Goal: Task Accomplishment & Management: Use online tool/utility

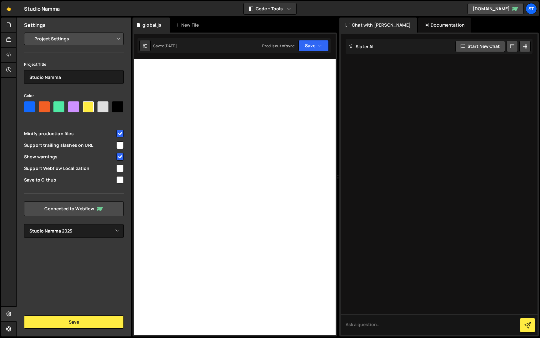
select select "679cb9cacf00799ba4b4c985"
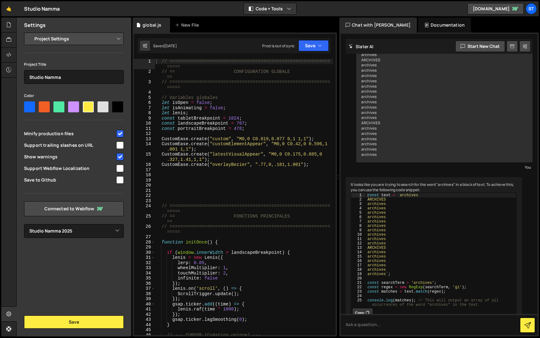
scroll to position [68, 0]
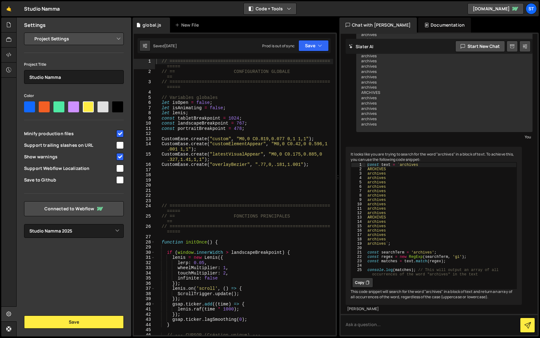
click at [290, 11] on icon "button" at bounding box center [289, 9] width 4 height 6
click at [283, 25] on button "Code Only" at bounding box center [270, 22] width 53 height 11
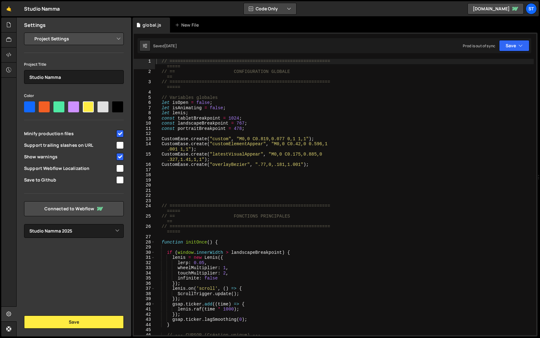
scroll to position [94, 0]
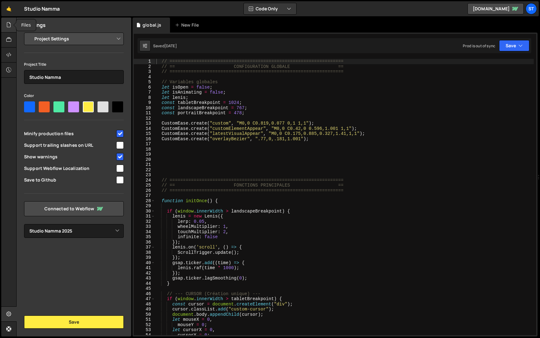
click at [12, 24] on div at bounding box center [8, 25] width 15 height 15
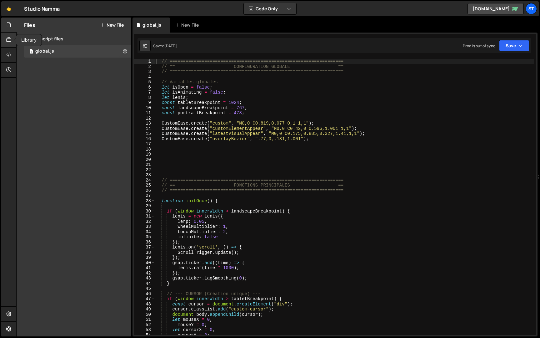
click at [11, 38] on icon at bounding box center [8, 39] width 5 height 7
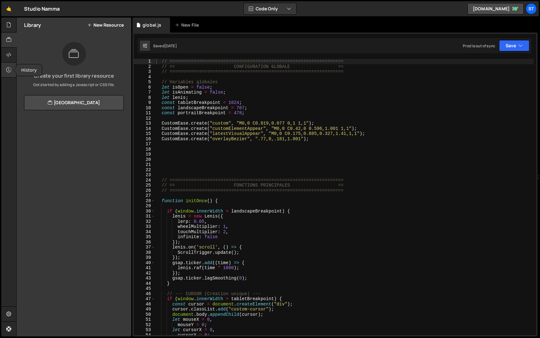
click at [10, 69] on icon at bounding box center [8, 69] width 5 height 7
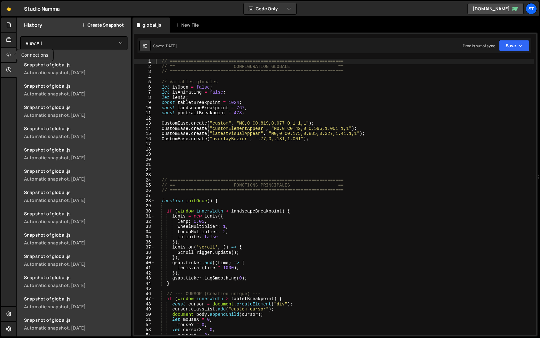
click at [10, 53] on icon at bounding box center [8, 54] width 5 height 7
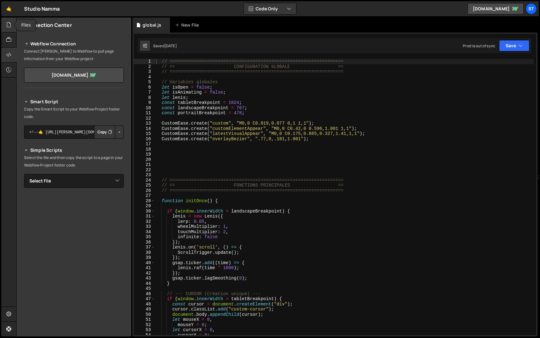
click at [11, 26] on icon at bounding box center [8, 24] width 5 height 7
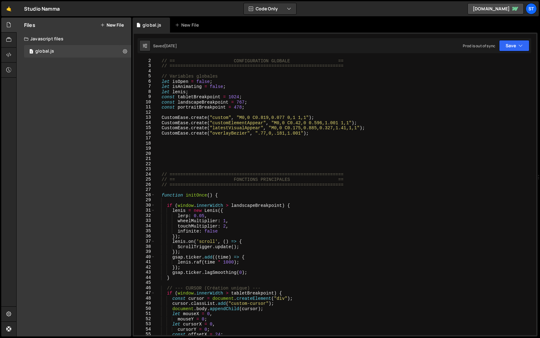
scroll to position [5, 0]
type textarea "// ================================================================="
click at [154, 195] on span at bounding box center [152, 194] width 3 height 5
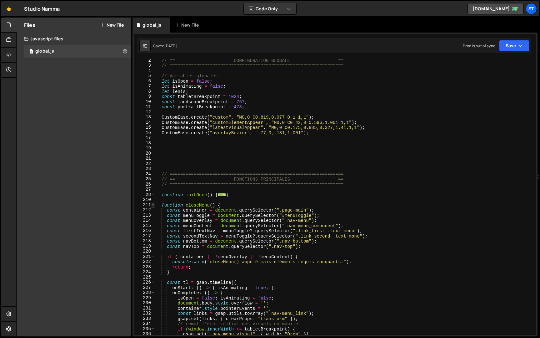
click at [154, 206] on span at bounding box center [152, 204] width 3 height 5
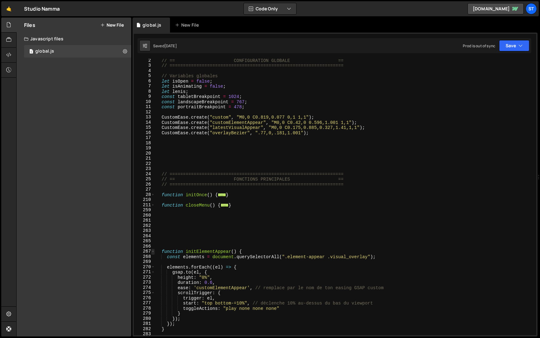
click at [152, 250] on span at bounding box center [152, 251] width 3 height 5
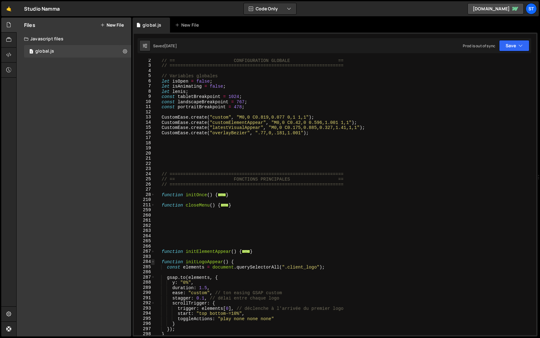
click at [153, 261] on span at bounding box center [152, 261] width 3 height 5
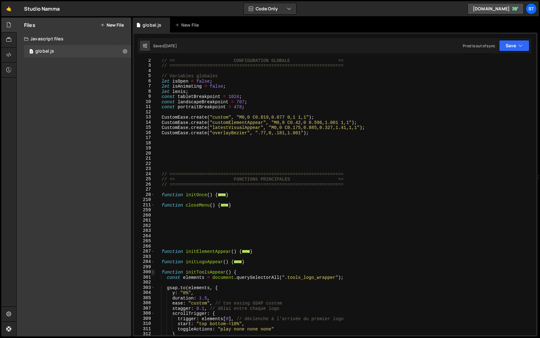
click at [153, 273] on span at bounding box center [152, 271] width 3 height 5
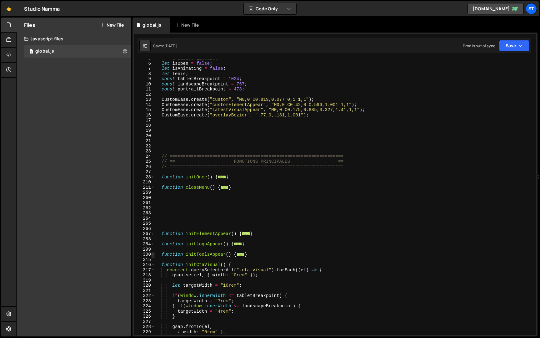
scroll to position [24, 0]
click at [153, 265] on span at bounding box center [152, 264] width 3 height 5
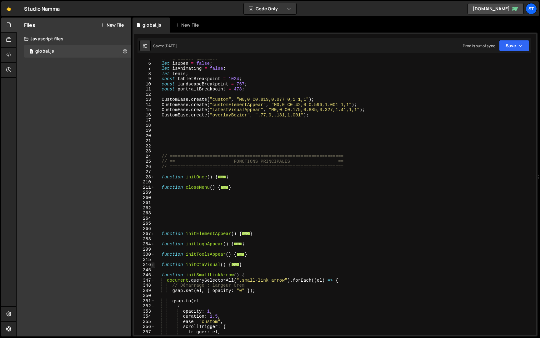
scroll to position [33, 0]
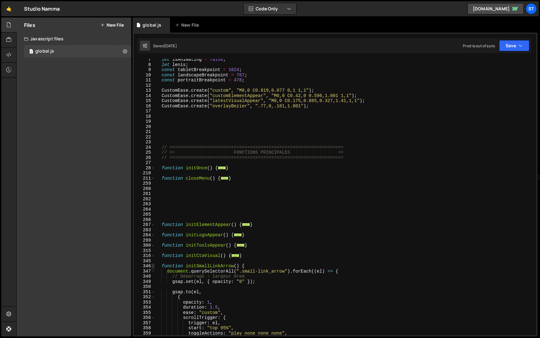
click at [153, 266] on span at bounding box center [152, 265] width 3 height 5
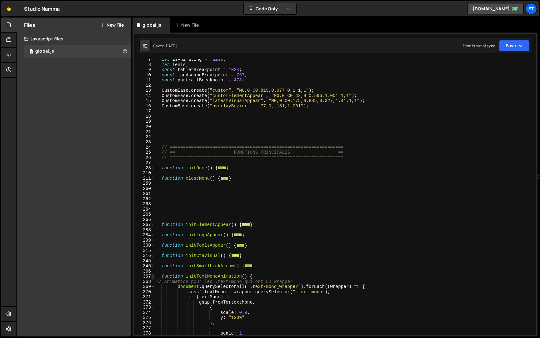
click at [154, 276] on span at bounding box center [152, 276] width 3 height 5
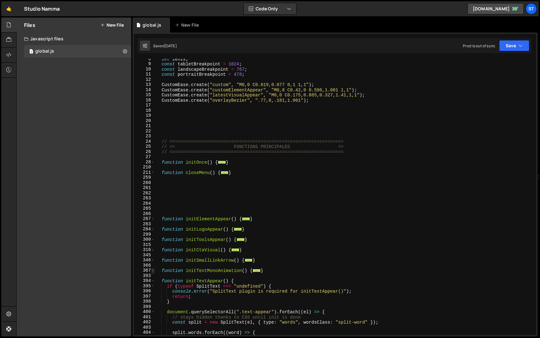
scroll to position [40, 0]
click at [153, 278] on span at bounding box center [152, 278] width 3 height 5
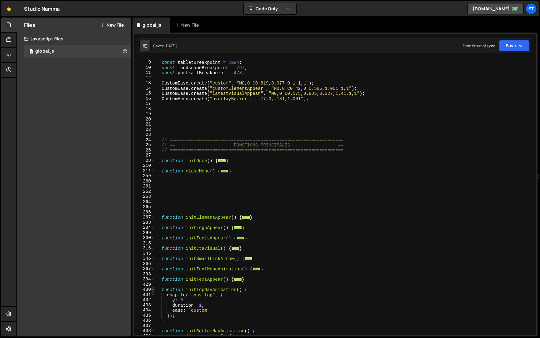
click at [155, 290] on span at bounding box center [152, 289] width 3 height 5
click at [154, 300] on span at bounding box center [152, 299] width 3 height 5
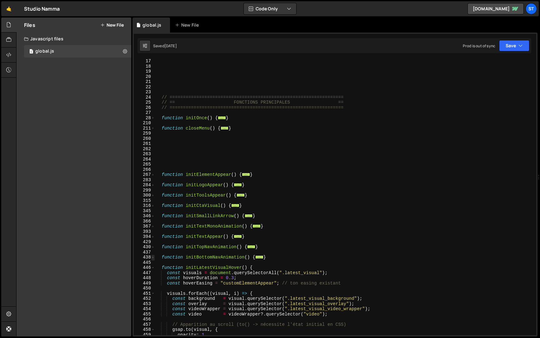
scroll to position [95, 0]
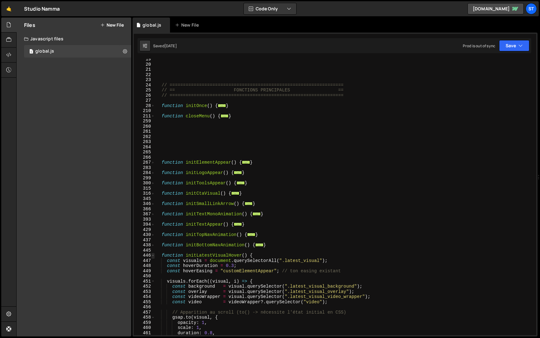
click at [154, 256] on span at bounding box center [152, 255] width 3 height 5
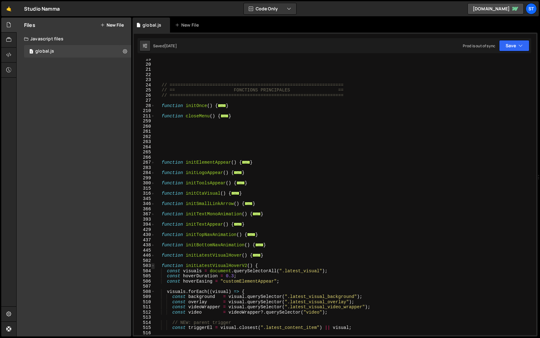
click at [154, 266] on span at bounding box center [152, 265] width 3 height 5
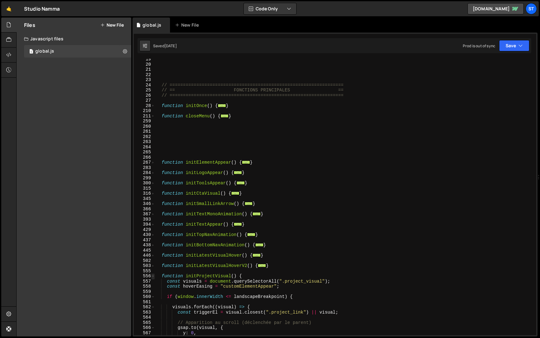
click at [154, 276] on span at bounding box center [152, 275] width 3 height 5
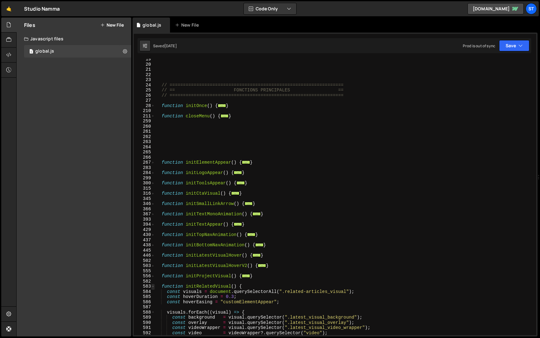
click at [154, 286] on span at bounding box center [152, 286] width 3 height 5
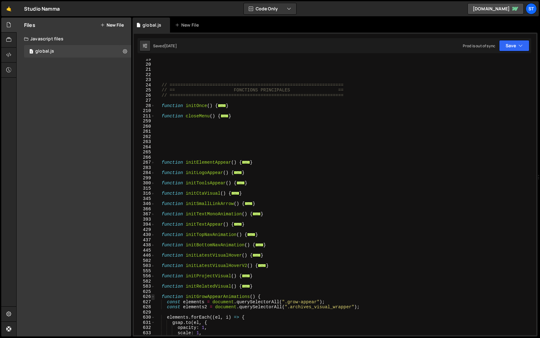
click at [154, 296] on span at bounding box center [152, 296] width 3 height 5
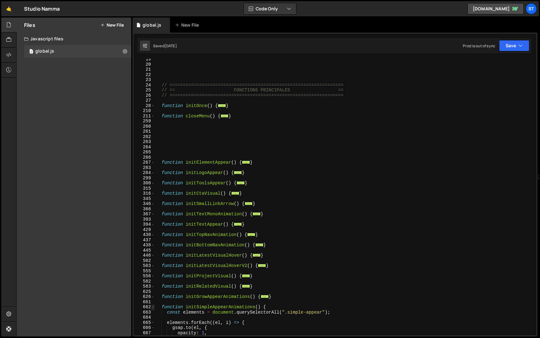
click at [154, 307] on span at bounding box center [152, 306] width 3 height 5
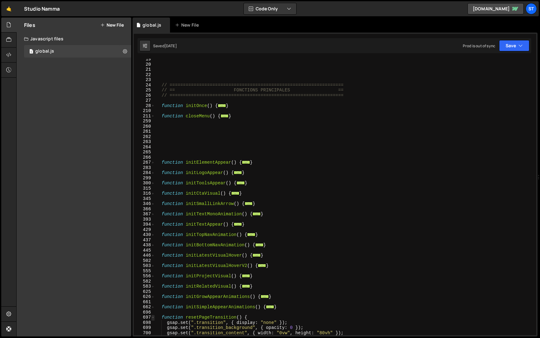
click at [154, 319] on span at bounding box center [152, 317] width 3 height 5
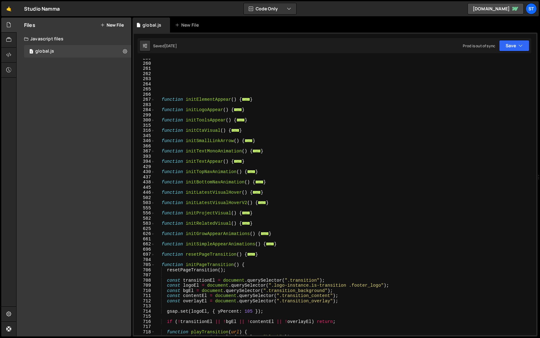
scroll to position [158, 0]
click at [152, 263] on span at bounding box center [152, 264] width 3 height 5
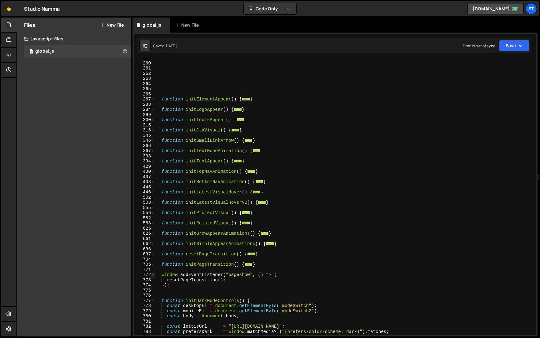
click at [153, 275] on span at bounding box center [152, 274] width 3 height 5
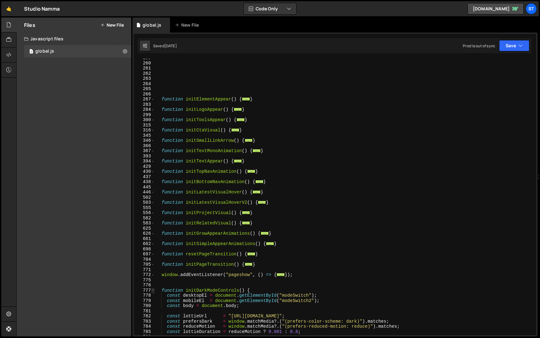
click at [153, 291] on span at bounding box center [152, 290] width 3 height 5
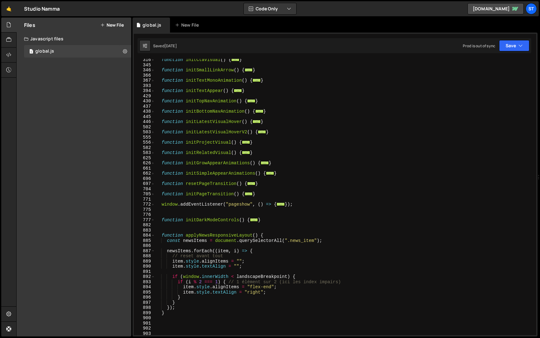
scroll to position [230, 0]
click at [154, 234] on span at bounding box center [152, 234] width 3 height 5
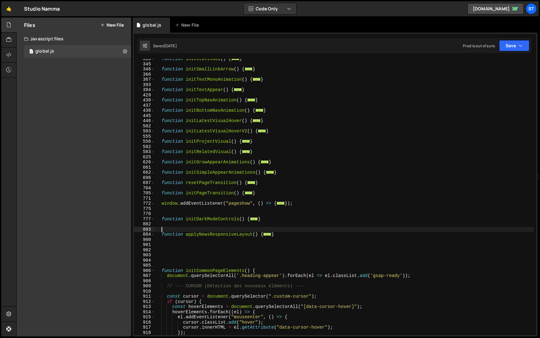
click at [174, 228] on div "function initCtaVisual ( ) { ... } function initSmallLinkArrow ( ) { ... } func…" at bounding box center [344, 199] width 379 height 286
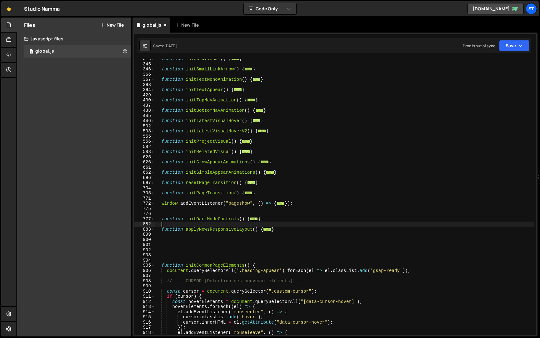
click at [179, 212] on div "function initCtaVisual ( ) { ... } function initSmallLinkArrow ( ) { ... } func…" at bounding box center [344, 199] width 379 height 286
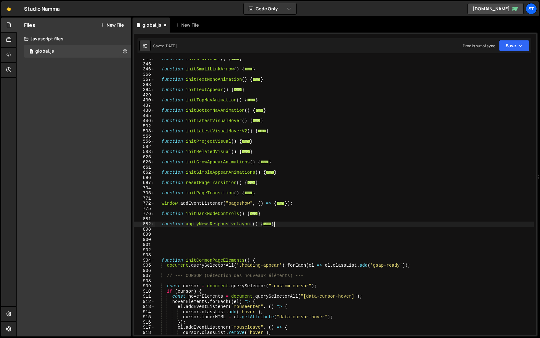
click at [286, 222] on div "function initCtaVisual ( ) { ... } function initSmallLinkArrow ( ) { ... } func…" at bounding box center [344, 199] width 379 height 286
type textarea "}"
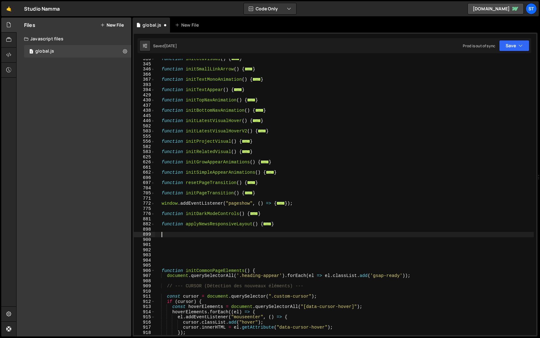
paste textarea "}"
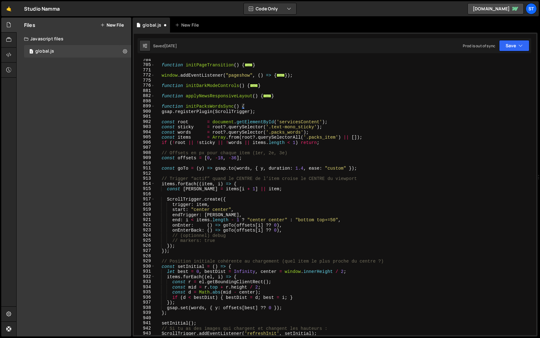
scroll to position [356, 0]
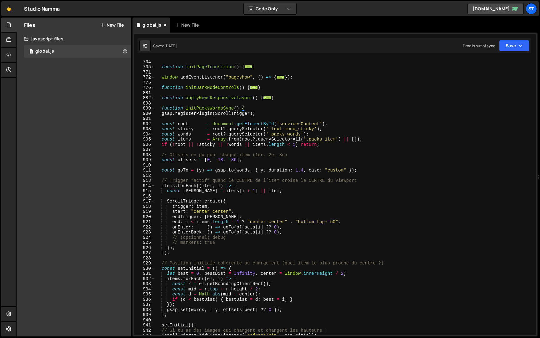
click at [199, 114] on div "function resetPageTransition ( ) { ... } function initPageTransition ( ) { ... …" at bounding box center [344, 197] width 379 height 286
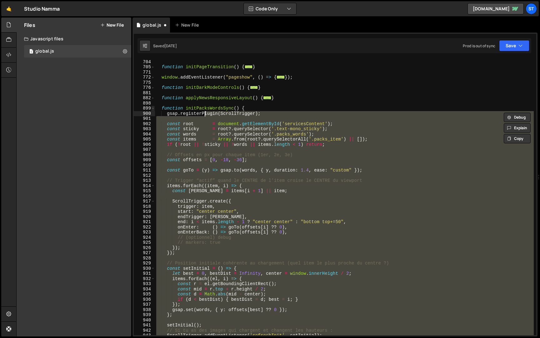
click at [153, 108] on span at bounding box center [152, 108] width 3 height 5
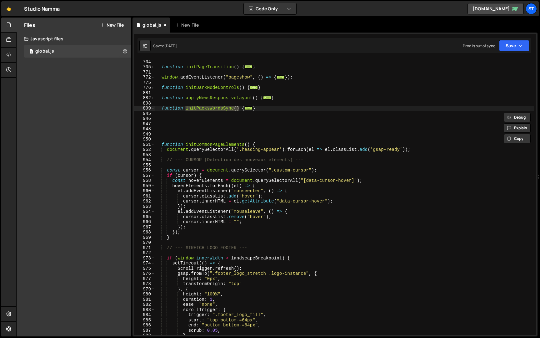
drag, startPoint x: 240, startPoint y: 108, endPoint x: 186, endPoint y: 107, distance: 53.2
click at [186, 107] on div "function resetPageTransition ( ) { ... } function initPageTransition ( ) { ... …" at bounding box center [344, 197] width 379 height 286
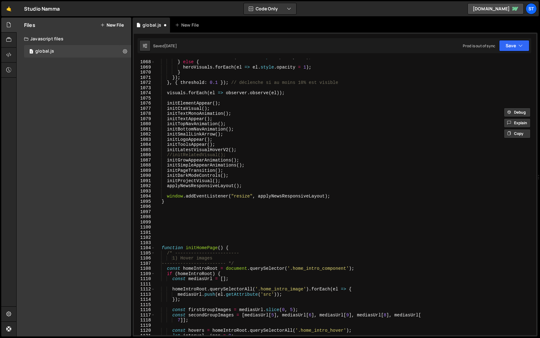
scroll to position [1042, 0]
click at [253, 185] on div "heroVisuals . forEach ( el => el . style . opacity = 0 ) ; } else { heroVisuals…" at bounding box center [344, 197] width 379 height 286
type textarea "applyNewsResponsiveLayout();"
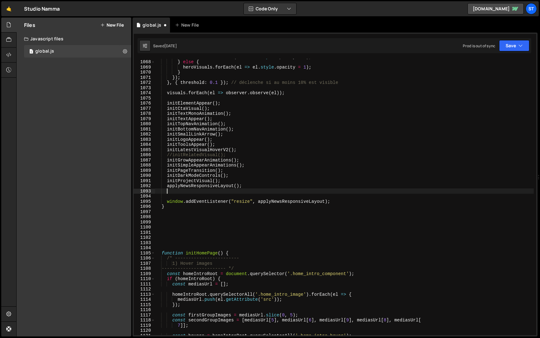
paste textarea "initPacksWordsSync()"
click at [515, 47] on button "Save" at bounding box center [514, 45] width 30 height 11
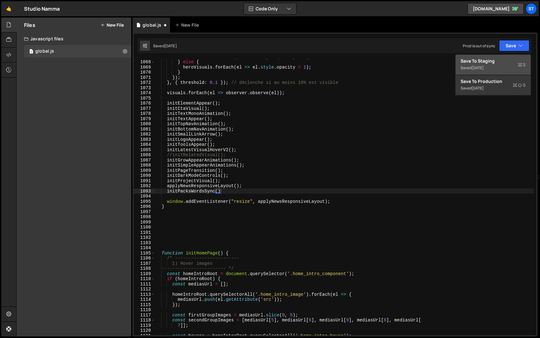
click at [504, 60] on div "Save to Staging S" at bounding box center [493, 61] width 65 height 6
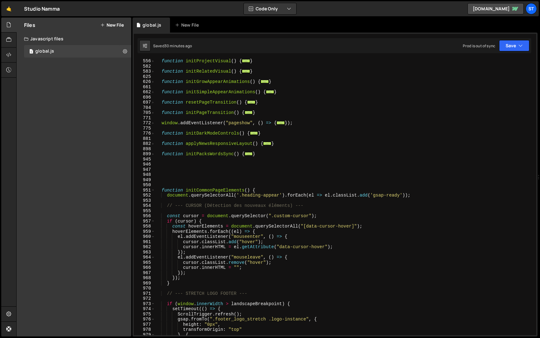
scroll to position [310, 0]
click at [154, 190] on span at bounding box center [152, 190] width 3 height 5
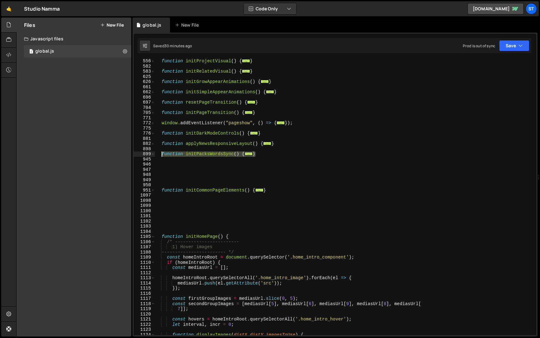
drag, startPoint x: 259, startPoint y: 154, endPoint x: 162, endPoint y: 152, distance: 96.7
click at [162, 152] on div "function initProjectVisual ( ) { ... } function initRelatedVisual ( ) { ... } f…" at bounding box center [344, 201] width 379 height 286
paste textarea "}"
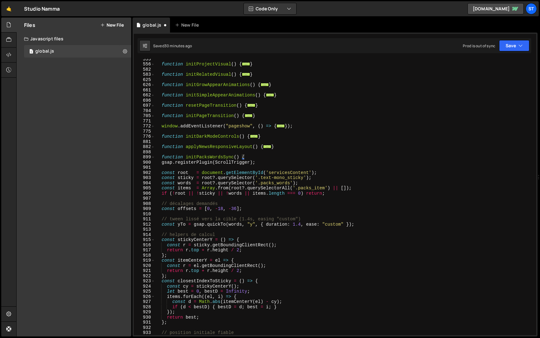
scroll to position [307, 0]
click at [195, 162] on div "function initProjectVisual ( ) { ... } function initRelatedVisual ( ) { ... } f…" at bounding box center [344, 199] width 379 height 286
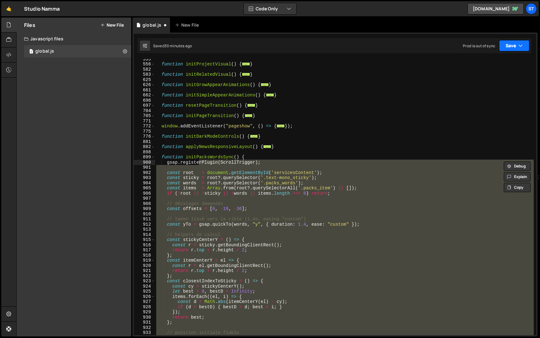
click at [519, 44] on icon "button" at bounding box center [521, 46] width 4 height 6
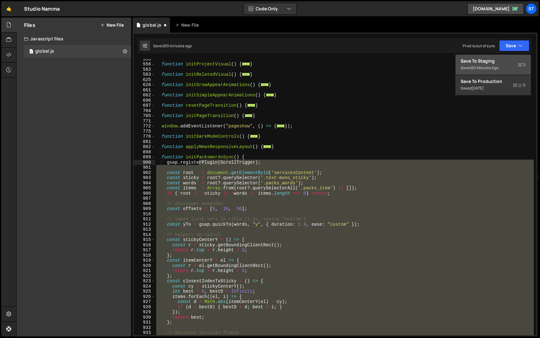
click at [506, 60] on div "Save to Staging S" at bounding box center [493, 61] width 65 height 6
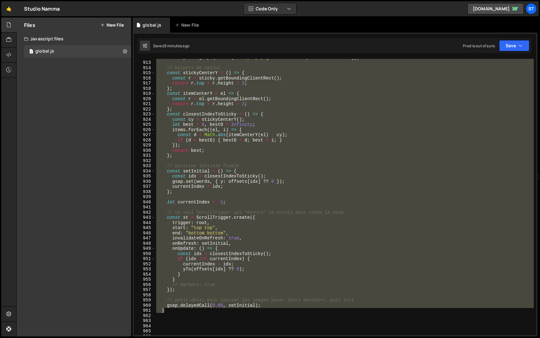
scroll to position [477, 0]
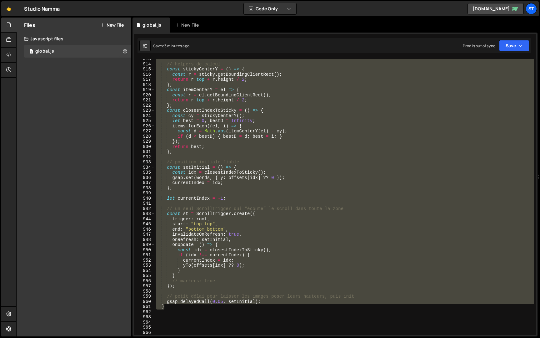
click at [171, 283] on div "// helpers de calcul const stickyCenterY = ( ) => { const r = sticky . getBound…" at bounding box center [344, 197] width 379 height 276
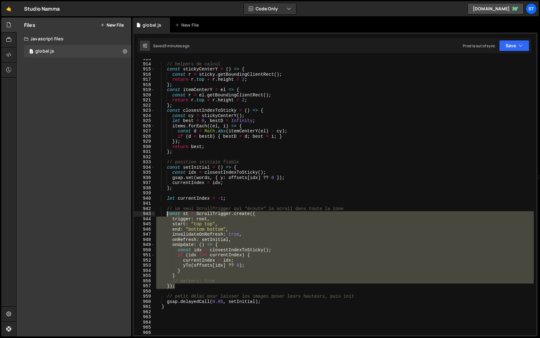
drag, startPoint x: 181, startPoint y: 286, endPoint x: 166, endPoint y: 213, distance: 74.0
click at [166, 213] on div "// helpers de calcul const stickyCenterY = ( ) => { const r = sticky . getBound…" at bounding box center [344, 199] width 379 height 286
paste textarea "});"
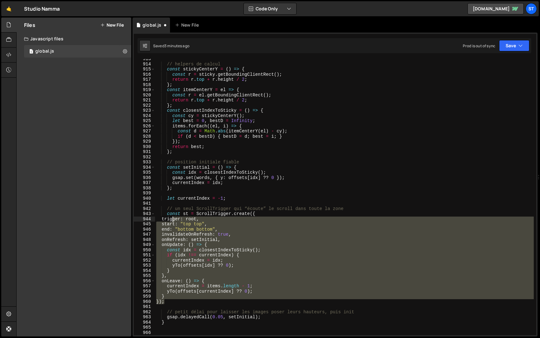
click at [172, 219] on div "// helpers de calcul const stickyCenterY = ( ) => { const r = sticky . getBound…" at bounding box center [344, 199] width 379 height 286
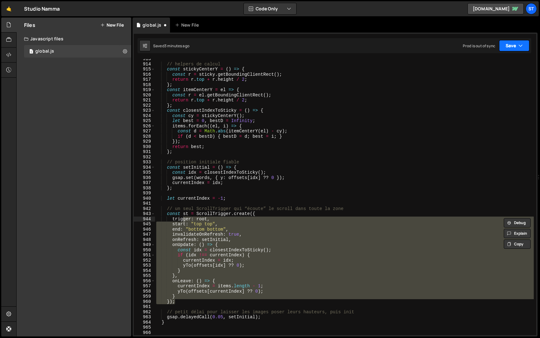
click at [520, 48] on icon "button" at bounding box center [521, 46] width 4 height 6
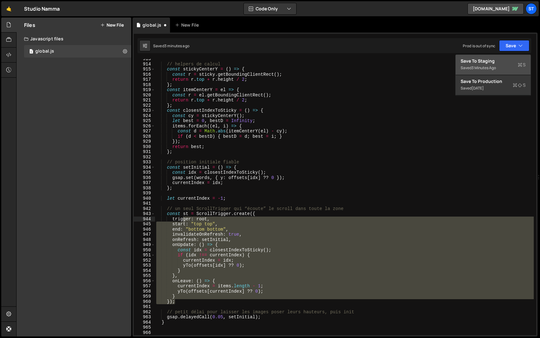
click at [513, 66] on div "Saved 3 minutes ago" at bounding box center [493, 68] width 65 height 8
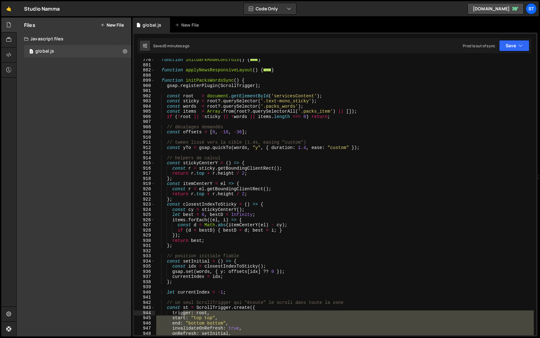
scroll to position [380, 0]
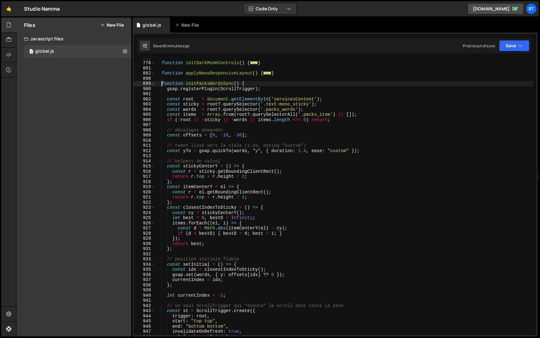
click at [163, 84] on div "function initDarkModeControls ( ) { ... } function applyNewsResponsiveLayout ( …" at bounding box center [344, 198] width 379 height 286
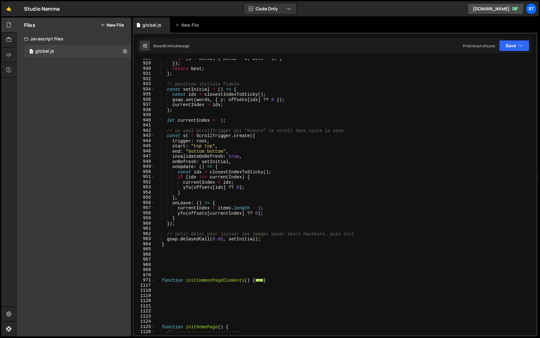
scroll to position [558, 0]
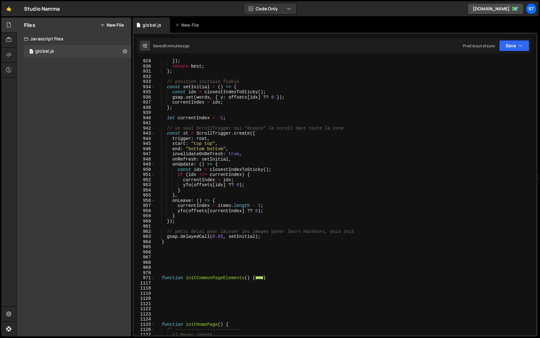
click at [180, 243] on div "}) ; return best ; } ; // position initiale fiable const setInitial = ( ) => { …" at bounding box center [344, 201] width 379 height 286
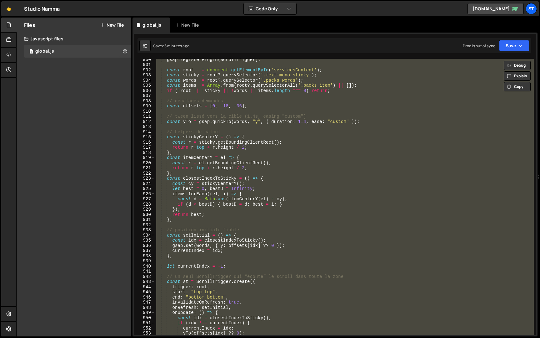
scroll to position [394, 0]
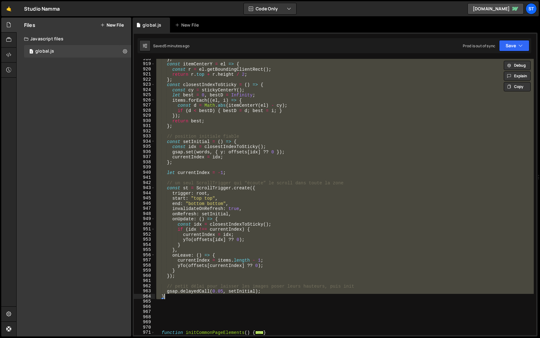
paste textarea "})();"
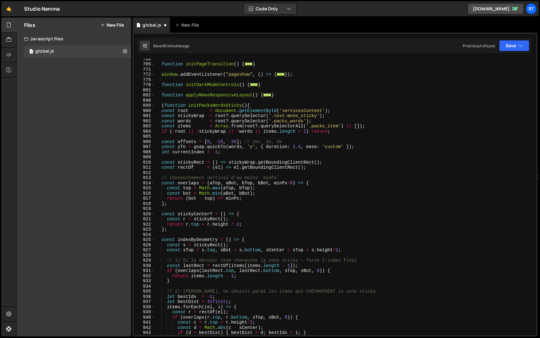
scroll to position [605, 0]
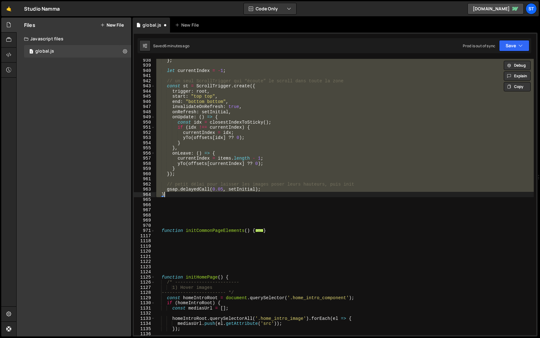
paste textarea
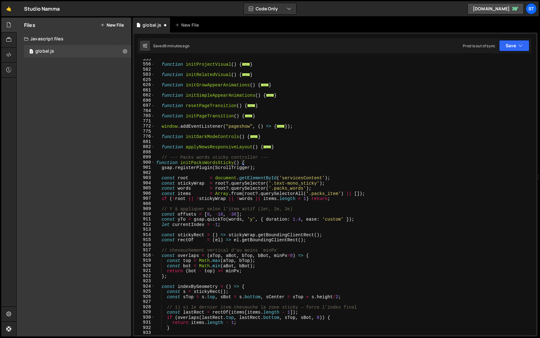
scroll to position [307, 0]
click at [156, 162] on div "function initProjectVisual ( ) { ... } function initRelatedVisual ( ) { ... } f…" at bounding box center [344, 200] width 379 height 286
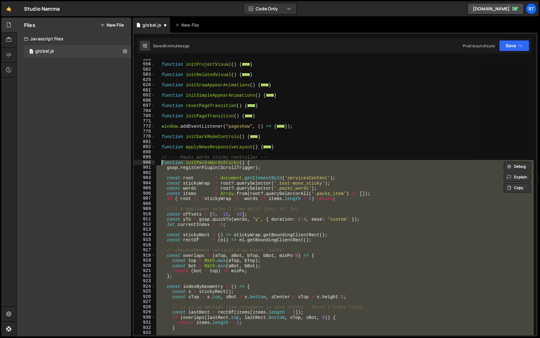
click at [203, 178] on div "function initProjectVisual ( ) { ... } function initRelatedVisual ( ) { ... } f…" at bounding box center [344, 197] width 379 height 276
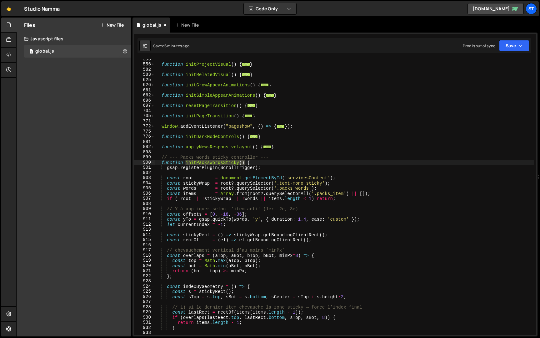
drag, startPoint x: 245, startPoint y: 161, endPoint x: 186, endPoint y: 161, distance: 58.8
click at [186, 161] on div "function initProjectVisual ( ) { ... } function initRelatedVisual ( ) { ... } f…" at bounding box center [344, 200] width 379 height 286
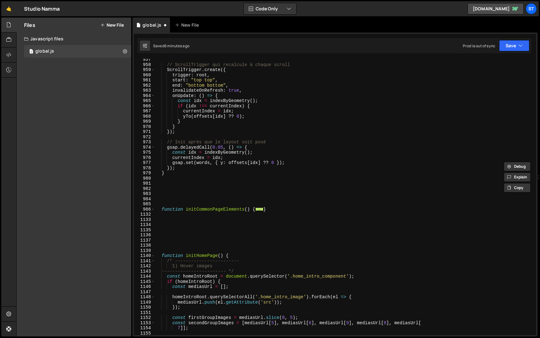
scroll to position [817, 0]
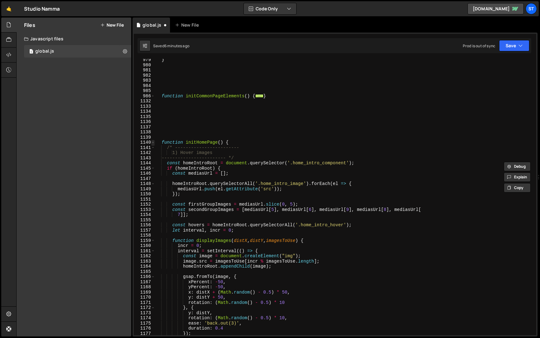
click at [154, 142] on span at bounding box center [152, 142] width 3 height 5
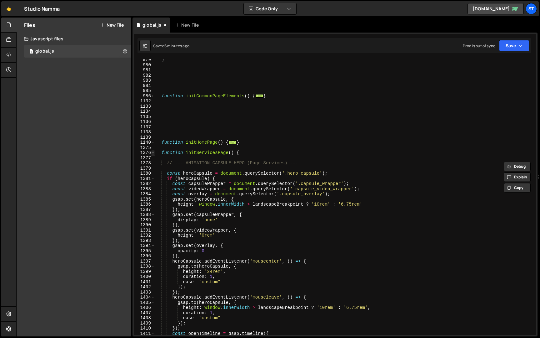
click at [152, 153] on span at bounding box center [152, 152] width 3 height 5
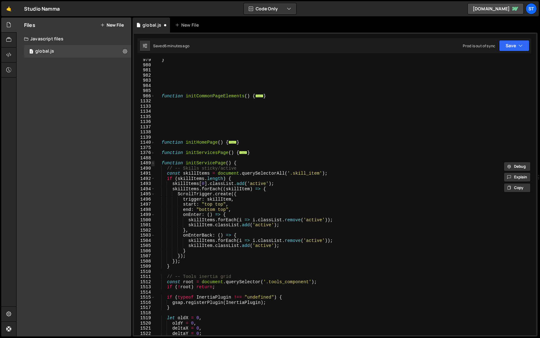
click at [153, 163] on span at bounding box center [152, 162] width 3 height 5
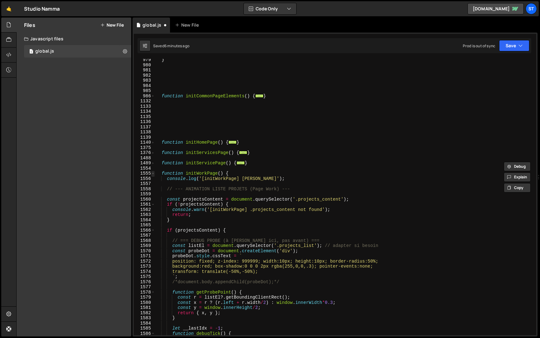
click at [153, 174] on span at bounding box center [152, 173] width 3 height 5
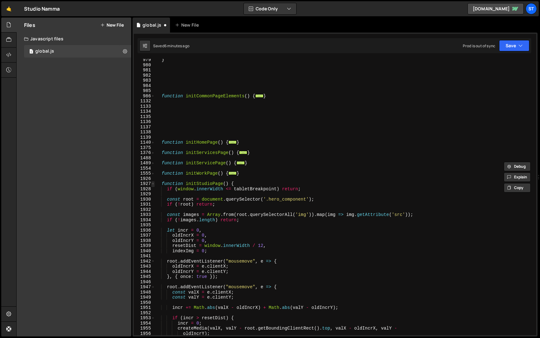
click at [154, 184] on span at bounding box center [152, 183] width 3 height 5
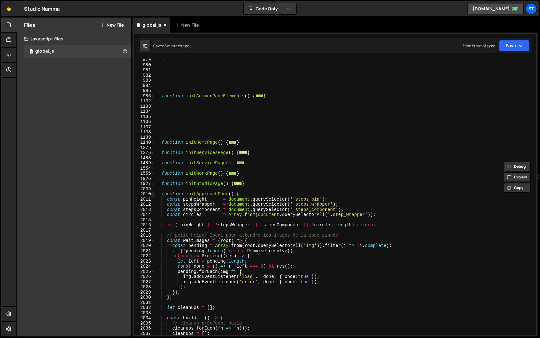
click at [154, 193] on span at bounding box center [152, 193] width 3 height 5
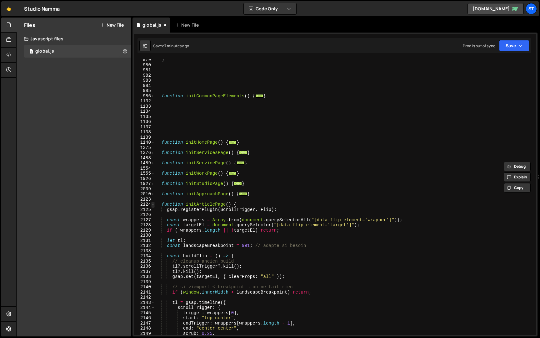
click at [154, 203] on span at bounding box center [152, 204] width 3 height 5
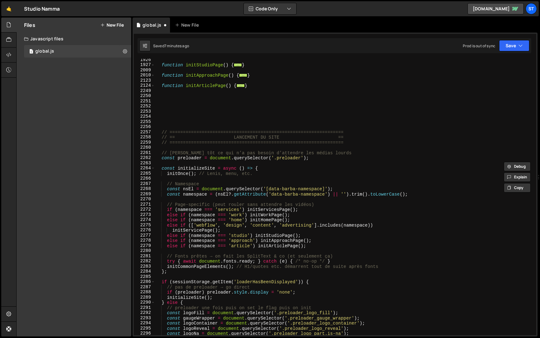
scroll to position [901, 0]
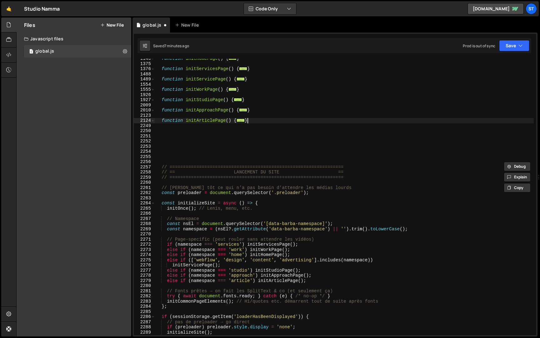
click at [259, 120] on div "function initHomePage ( ) { ... } function initServicesPage ( ) { ... } functio…" at bounding box center [344, 199] width 379 height 286
type textarea "}"
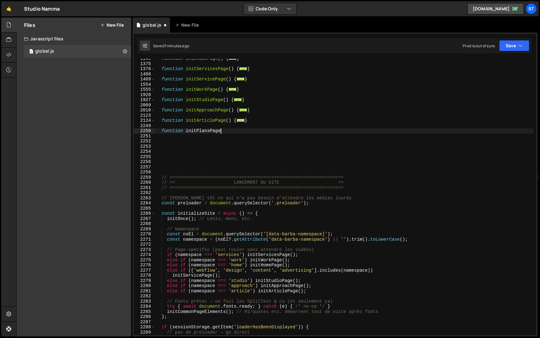
scroll to position [0, 4]
type textarea "function initPlansPage {"
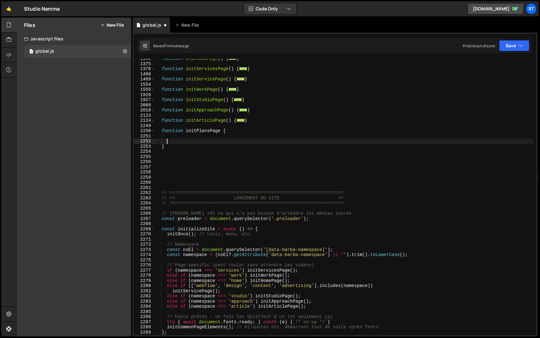
scroll to position [0, 0]
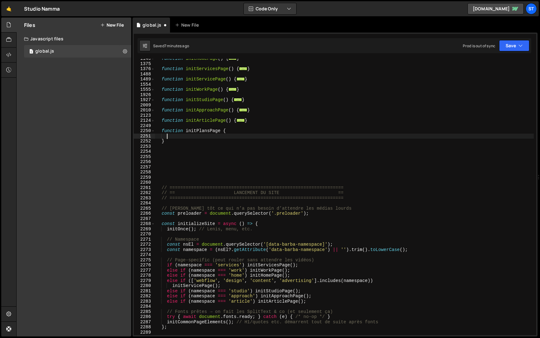
paste textarea "initPacksWordsSticky()"
click at [154, 120] on span at bounding box center [152, 120] width 3 height 5
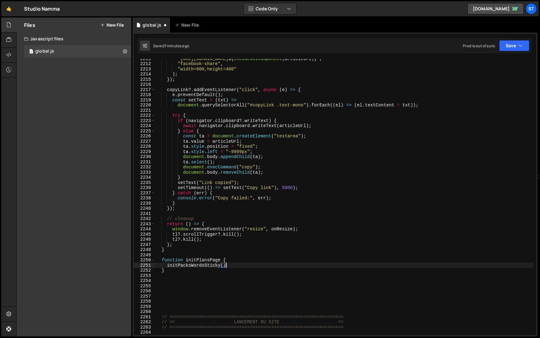
scroll to position [1411, 0]
click at [220, 262] on div "` [URL][DOMAIN_NAME] ${ encodeURIComponent ( articleUrl ) } ` , "facebook-share…" at bounding box center [344, 199] width 379 height 286
click at [186, 260] on div "` [URL][DOMAIN_NAME] ${ encodeURIComponent ( articleUrl ) } ` , "facebook-share…" at bounding box center [344, 199] width 379 height 286
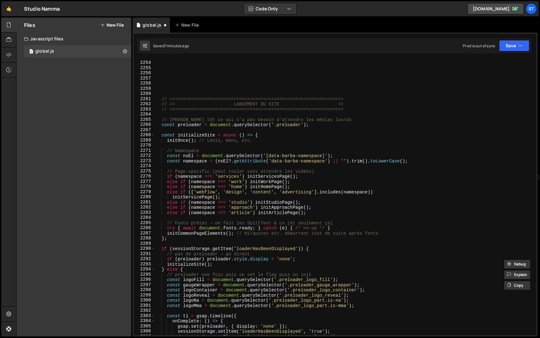
scroll to position [1633, 0]
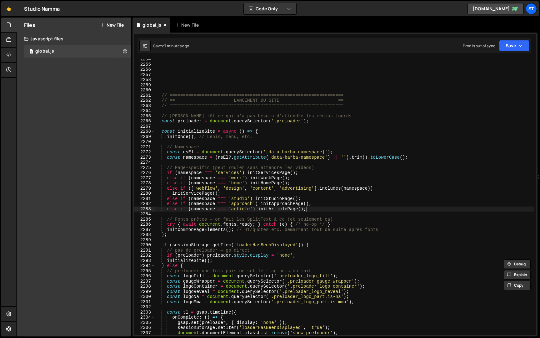
click at [315, 211] on div "// ================================================================= // == LANC…" at bounding box center [344, 200] width 379 height 286
type textarea "else if (namespace === 'article') initArticlePage();"
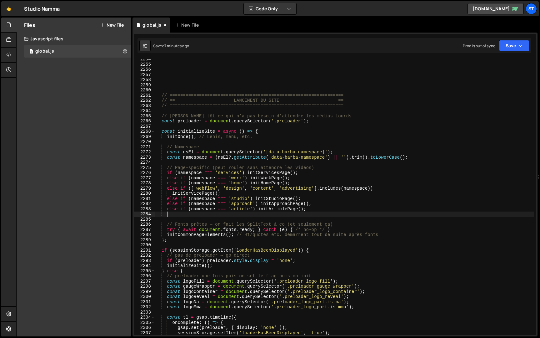
paste textarea "initPlansPage()"
drag, startPoint x: 313, startPoint y: 209, endPoint x: 167, endPoint y: 209, distance: 145.7
click at [167, 209] on div "// ================================================================= // == LANC…" at bounding box center [344, 200] width 379 height 286
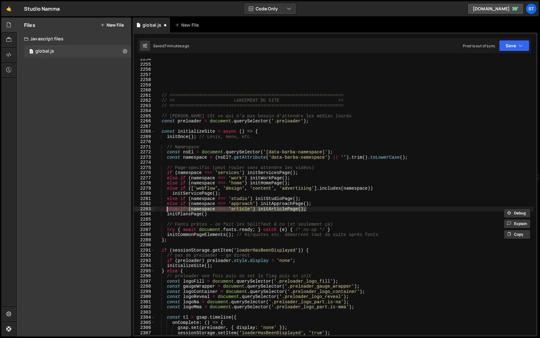
type textarea "else if (namespace === 'article') initArticlePage();"
click at [319, 208] on div "// ================================================================= // == LANC…" at bounding box center [344, 197] width 379 height 276
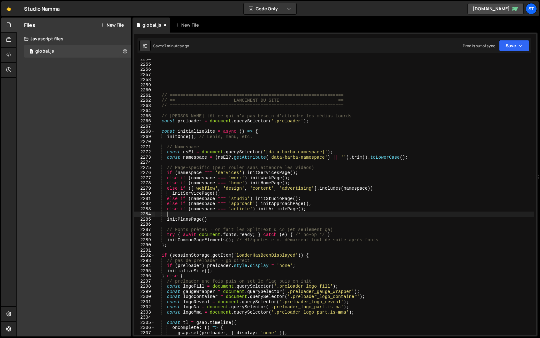
paste textarea "else if (namespace === 'article') initArticlePage();"
click at [251, 215] on div "// ================================================================= // == LANC…" at bounding box center [344, 200] width 379 height 286
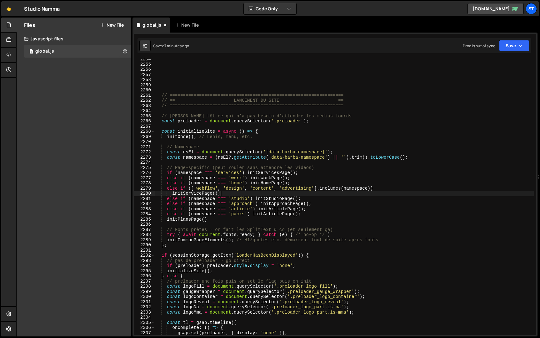
click at [266, 193] on div "// ================================================================= // == LANC…" at bounding box center [344, 200] width 379 height 286
drag, startPoint x: 210, startPoint y: 220, endPoint x: 167, endPoint y: 220, distance: 43.2
click at [167, 220] on div "// ================================================================= // == LANC…" at bounding box center [344, 200] width 379 height 286
type textarea "initPlansPage()"
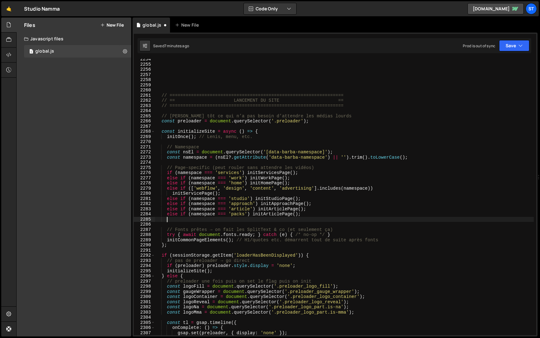
scroll to position [0, 0]
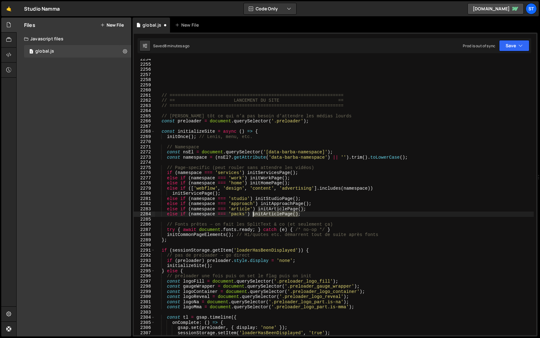
drag, startPoint x: 299, startPoint y: 214, endPoint x: 254, endPoint y: 213, distance: 44.7
click at [254, 213] on div "// ================================================================= // == LANC…" at bounding box center [344, 200] width 379 height 286
paste textarea "Plans"
click at [327, 228] on div "// ================================================================= // == LANC…" at bounding box center [344, 200] width 379 height 286
click at [518, 47] on button "Save" at bounding box center [514, 45] width 30 height 11
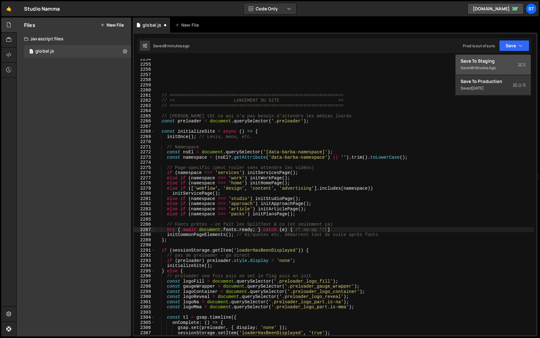
click at [499, 64] on div "Saved 8 minutes ago" at bounding box center [493, 68] width 65 height 8
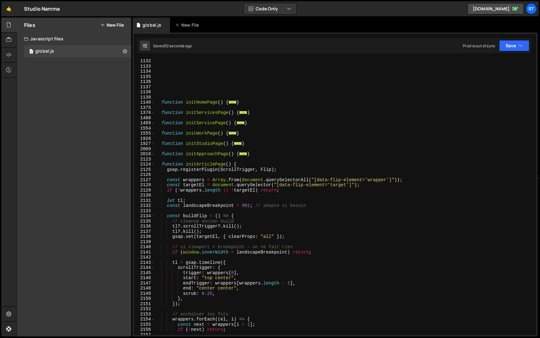
scroll to position [750, 0]
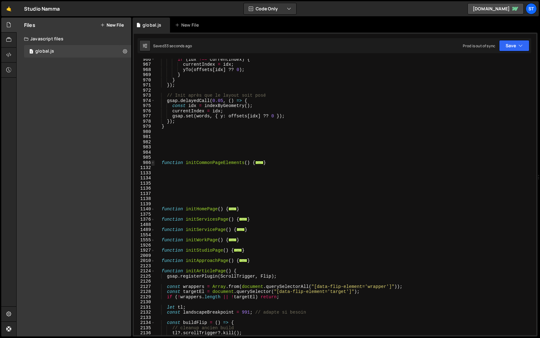
click at [152, 163] on span at bounding box center [152, 162] width 3 height 5
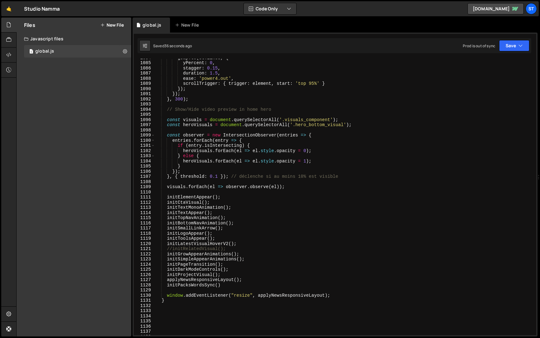
scroll to position [1361, 0]
drag, startPoint x: 235, startPoint y: 283, endPoint x: 133, endPoint y: 283, distance: 101.6
click at [133, 283] on div "try { await document.fonts.ready; } catch (e) { /* no-op */ } 1084 1085 1086 10…" at bounding box center [335, 185] width 405 height 304
type textarea "initPacksWordsSync()"
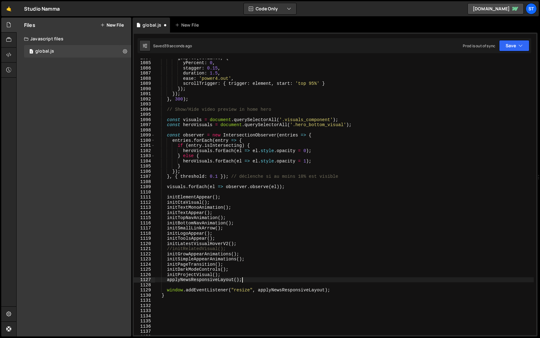
click at [524, 40] on div "Saved 39 seconds ago Prod is out of sync Upgrade to Edit Save Save to Staging S…" at bounding box center [335, 45] width 394 height 15
click at [524, 41] on button "Save" at bounding box center [514, 45] width 30 height 11
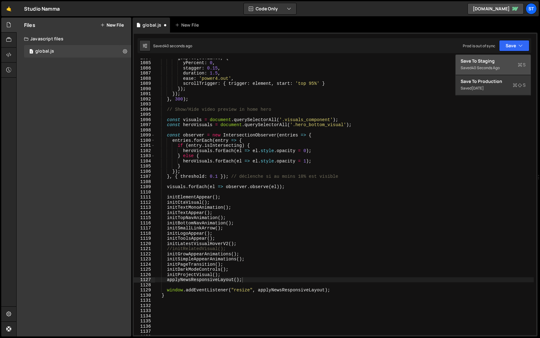
click at [506, 64] on div "Saved 40 seconds ago" at bounding box center [493, 68] width 65 height 8
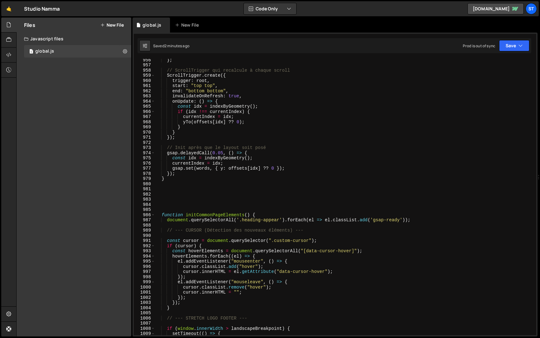
scroll to position [698, 0]
click at [189, 179] on div "} ; // ScrollTrigger qui recalcule à chaque scroll ScrollTrigger . create ({ tr…" at bounding box center [344, 200] width 379 height 286
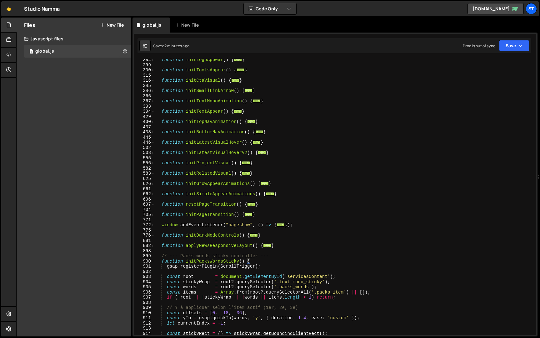
scroll to position [208, 0]
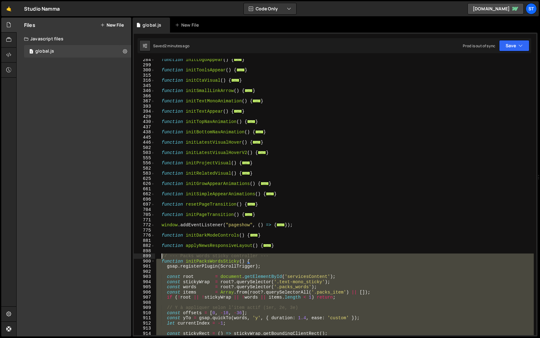
click at [162, 256] on div "function initLogoAppear ( ) { ... } function initToolsAppear ( ) { ... } functi…" at bounding box center [344, 200] width 379 height 286
paste textarea "}"
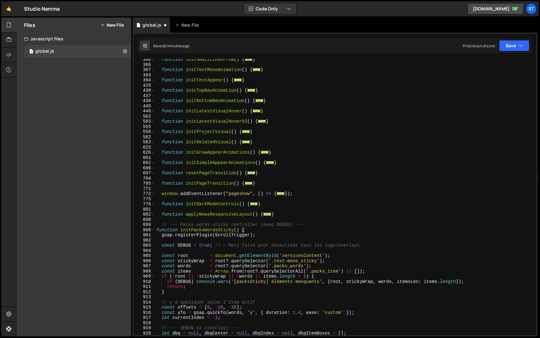
scroll to position [238, 0]
click at [174, 230] on div "function initSmallLinkArrow ( ) { ... } function initTextMonoAnimation ( ) { ..…" at bounding box center [344, 201] width 379 height 286
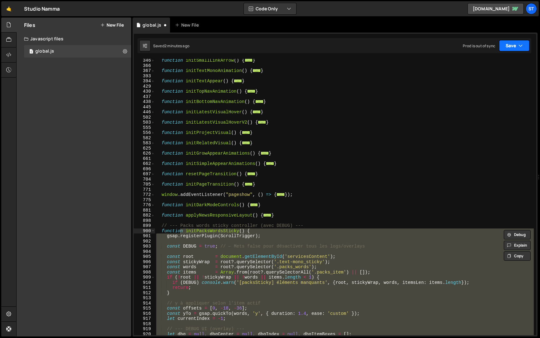
click at [519, 43] on icon "button" at bounding box center [521, 46] width 4 height 6
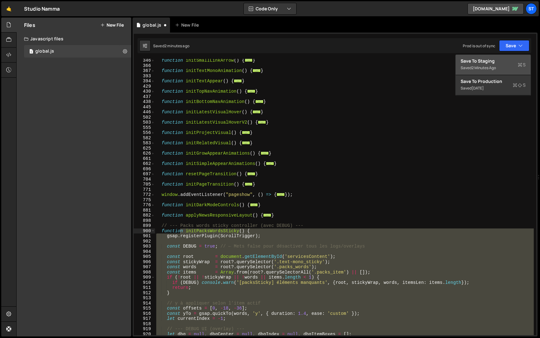
click at [501, 59] on div "Save to Staging S" at bounding box center [493, 61] width 65 height 6
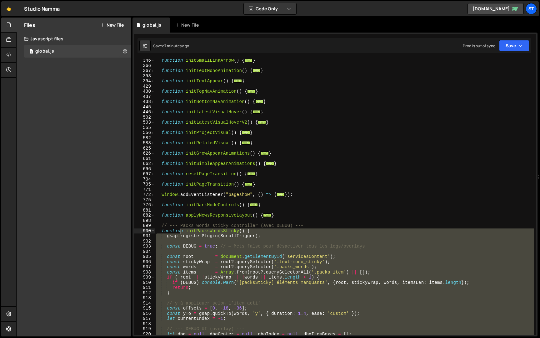
click at [163, 226] on div "function initSmallLinkArrow ( ) { ... } function initTextMonoAnimation ( ) { ..…" at bounding box center [344, 201] width 379 height 286
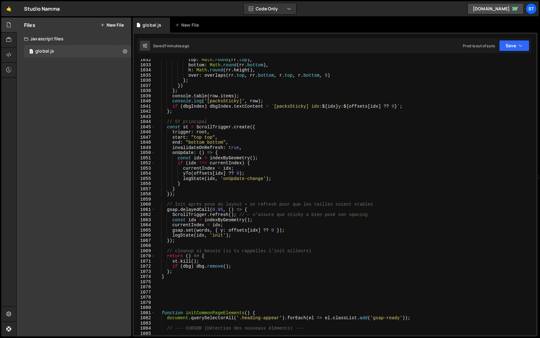
scroll to position [1127, 0]
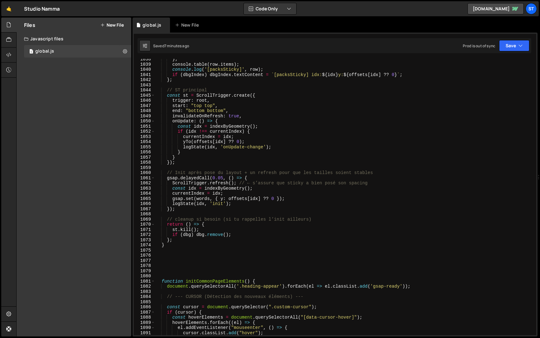
click at [171, 245] on div "} ; console . table ( row . items ) ; console . log ( '[packsSticky]' , row ) ;…" at bounding box center [344, 200] width 379 height 286
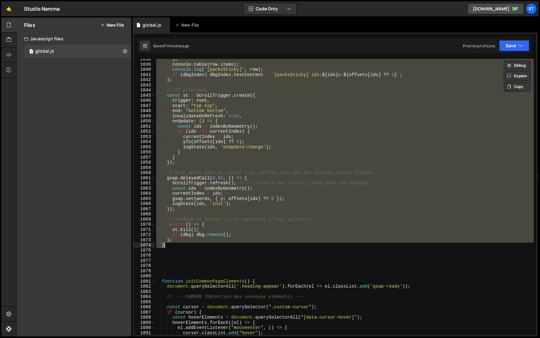
paste textarea
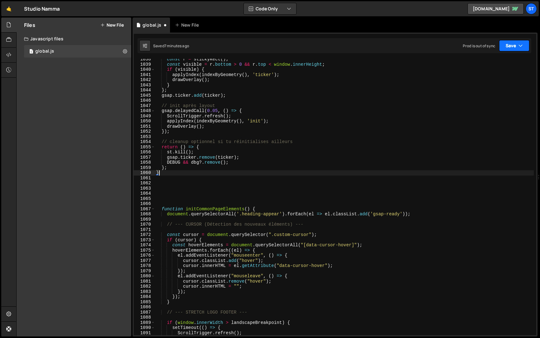
click at [523, 43] on button "Save" at bounding box center [514, 45] width 30 height 11
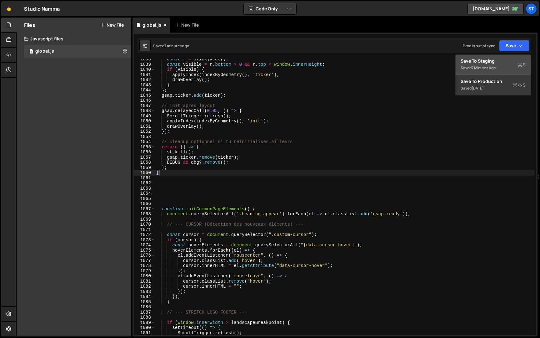
click at [506, 58] on div "Save to Staging S" at bounding box center [493, 61] width 65 height 6
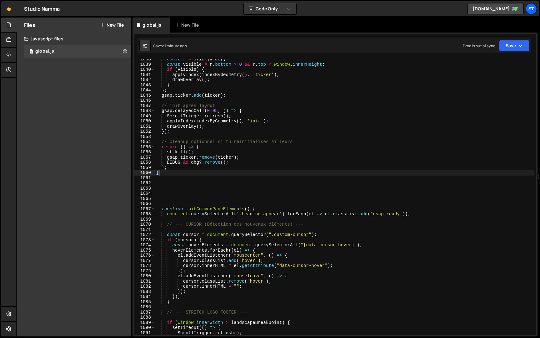
click at [164, 173] on div "const r = stickyRect ( ) ; const visible = r . bottom > 0 && r . top < window .…" at bounding box center [344, 200] width 379 height 286
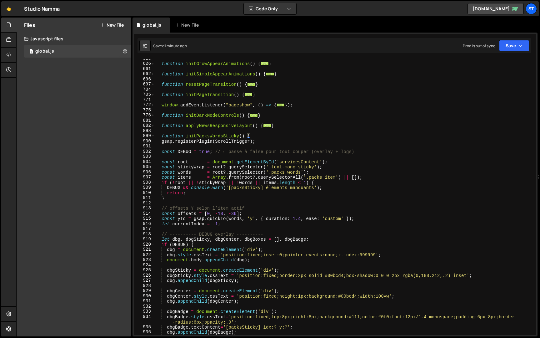
scroll to position [323, 0]
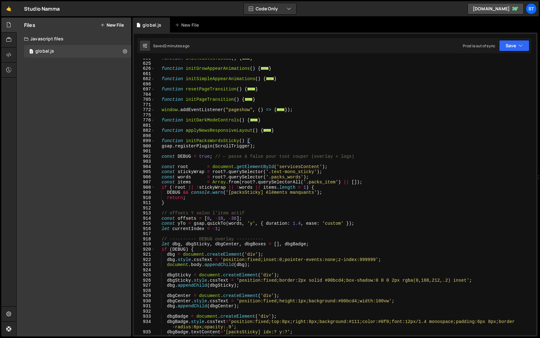
click at [163, 141] on div "function initRelatedVisual ( ) { ... } function initGrowAppearAnimations ( ) { …" at bounding box center [344, 199] width 379 height 286
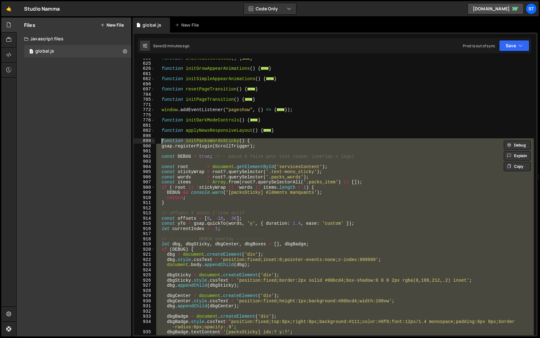
paste textarea "}"
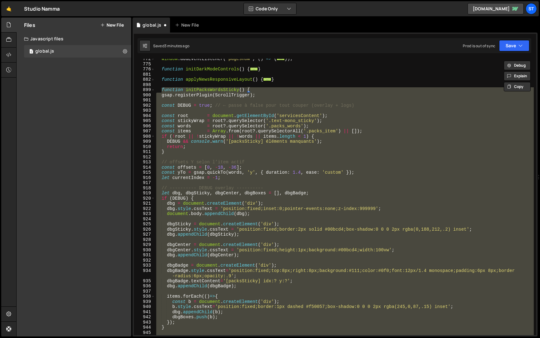
scroll to position [300, 0]
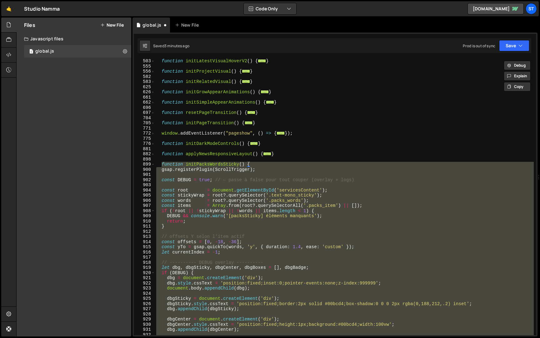
paste textarea
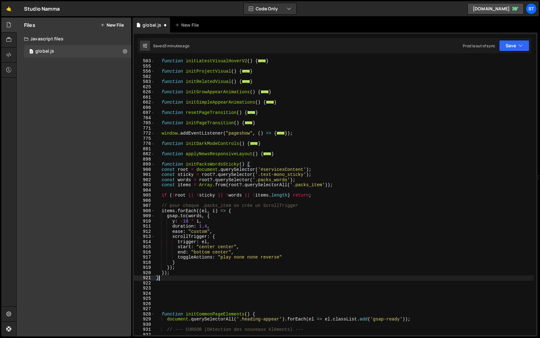
click at [163, 172] on div "function initLatestVisualHoverV2 ( ) { ... } function initProjectVisual ( ) { .…" at bounding box center [344, 201] width 379 height 286
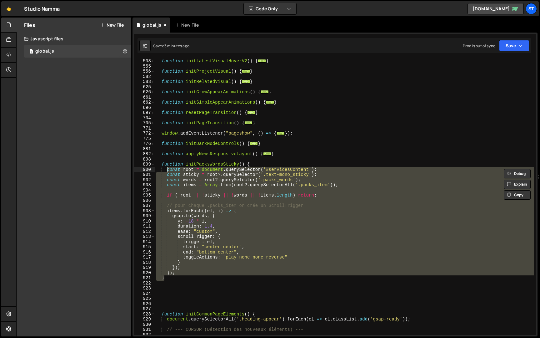
click at [327, 176] on div "function initLatestVisualHoverV2 ( ) { ... } function initProjectVisual ( ) { .…" at bounding box center [344, 197] width 379 height 276
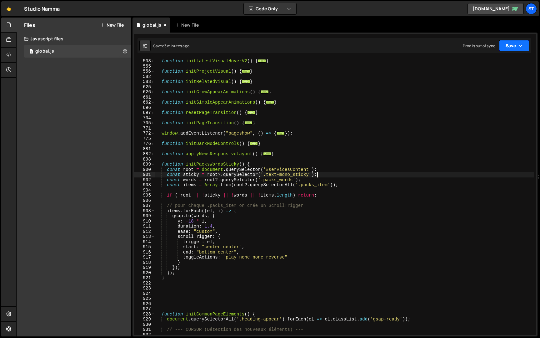
click at [517, 48] on button "Save" at bounding box center [514, 45] width 30 height 11
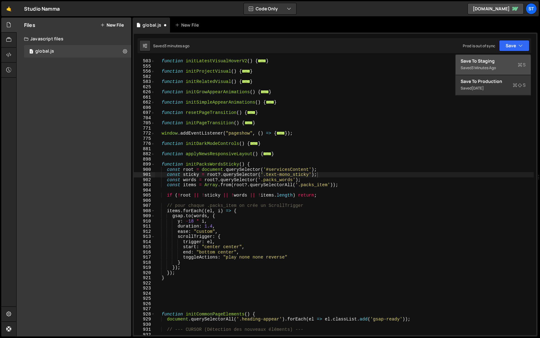
click at [499, 67] on div "Saved 3 minutes ago" at bounding box center [493, 68] width 65 height 8
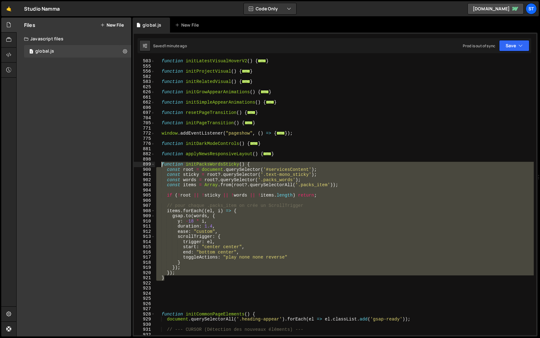
drag, startPoint x: 174, startPoint y: 276, endPoint x: 162, endPoint y: 165, distance: 112.6
click at [162, 165] on div "function initLatestVisualHoverV2 ( ) { ... } function initProjectVisual ( ) { .…" at bounding box center [344, 201] width 379 height 286
paste textarea "}"
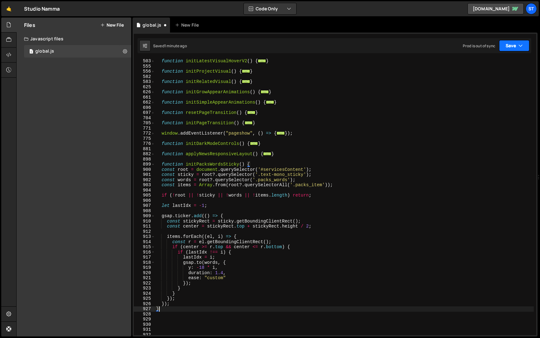
click at [510, 44] on button "Save" at bounding box center [514, 45] width 30 height 11
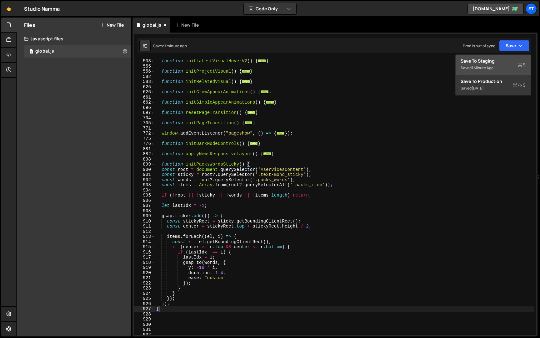
click at [496, 67] on div "Saved 1 minute ago" at bounding box center [493, 68] width 65 height 8
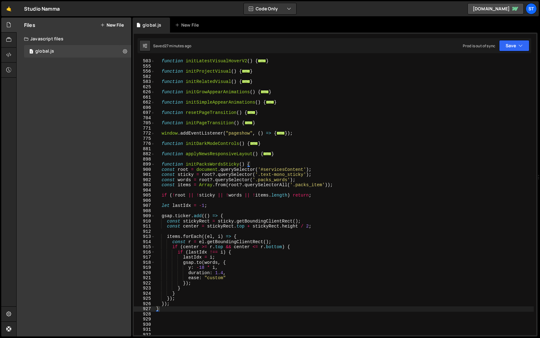
click at [162, 168] on div "function initLatestVisualHoverV2 ( ) { ... } function initProjectVisual ( ) { .…" at bounding box center [344, 201] width 379 height 286
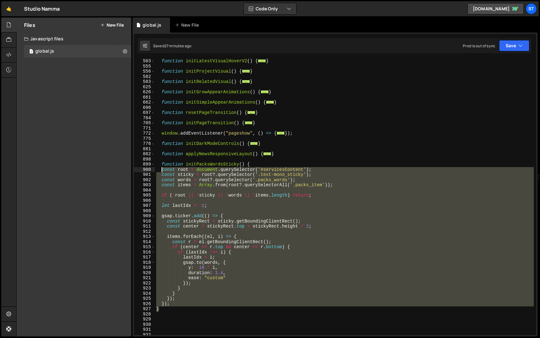
type textarea "const root = document.querySelector('#servicesContent'); const sticky = root?.q…"
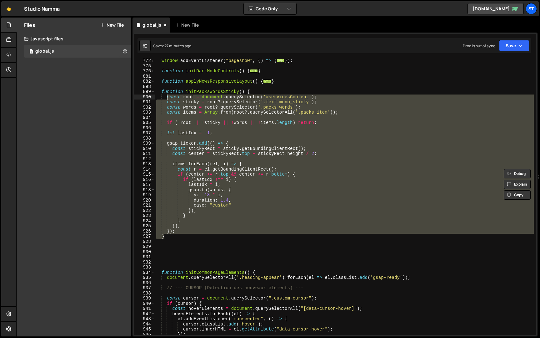
scroll to position [426, 0]
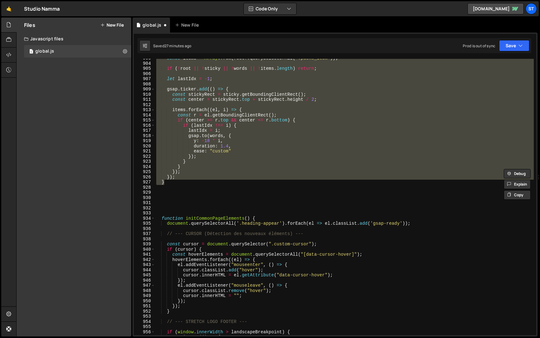
click at [176, 211] on div "const items = Array . from ( root ?. querySelectorAll ( '.packs_item' )) ; if (…" at bounding box center [344, 199] width 379 height 286
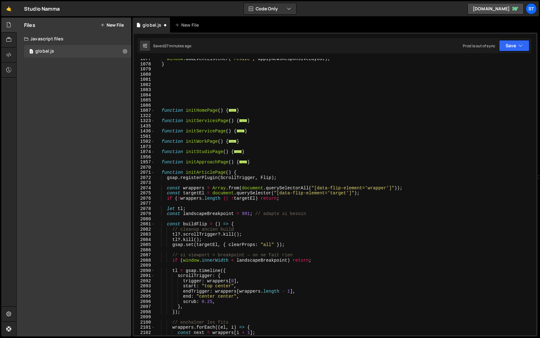
scroll to position [1344, 0]
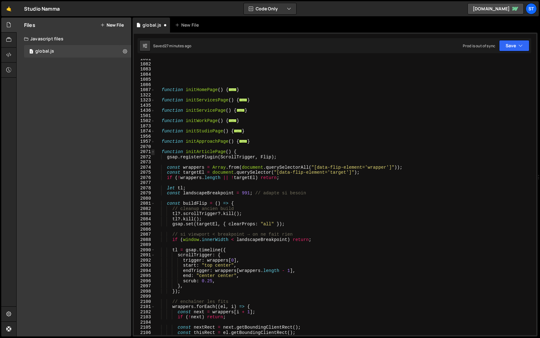
click at [153, 152] on span at bounding box center [152, 151] width 3 height 5
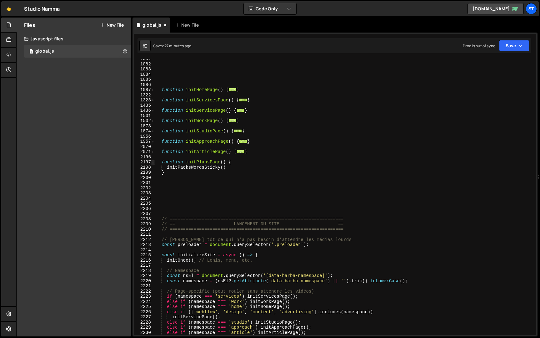
click at [153, 160] on span at bounding box center [152, 162] width 3 height 5
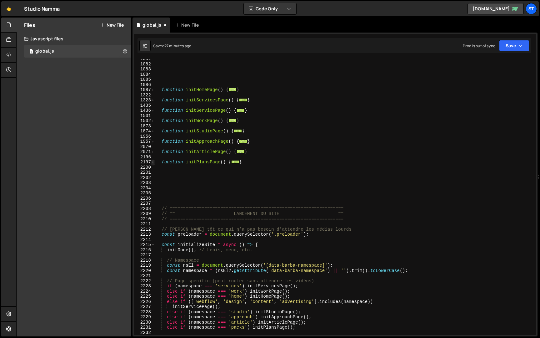
click at [154, 162] on span at bounding box center [152, 162] width 3 height 5
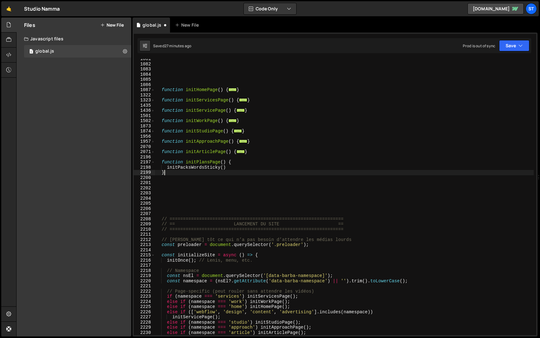
click at [170, 173] on div "function initHomePage ( ) { ... } function initServicesPage ( ) { ... } functio…" at bounding box center [344, 199] width 379 height 286
type textarea "}"
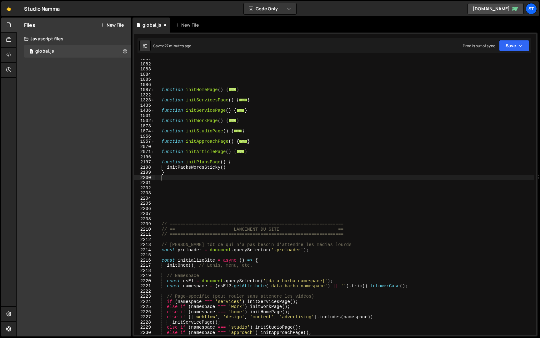
paste textarea "}"
type textarea "}"
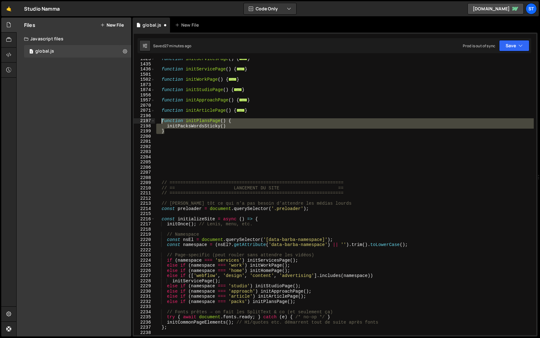
drag, startPoint x: 165, startPoint y: 130, endPoint x: 162, endPoint y: 120, distance: 10.9
click at [162, 120] on div "function initServicesPage ( ) { ... } function initServicePage ( ) { ... } func…" at bounding box center [344, 199] width 379 height 286
type textarea "function initPlansPage() { initPacksWordsSticky()"
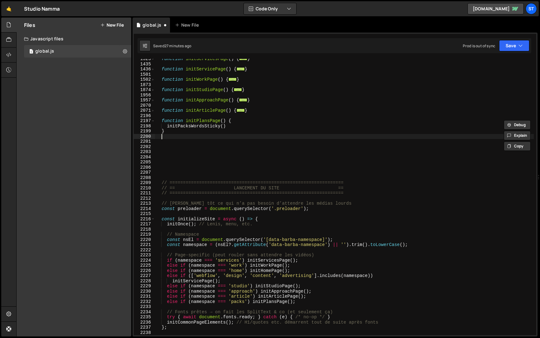
click at [171, 136] on div "function initServicesPage ( ) { ... } function initServicePage ( ) { ... } func…" at bounding box center [344, 199] width 379 height 286
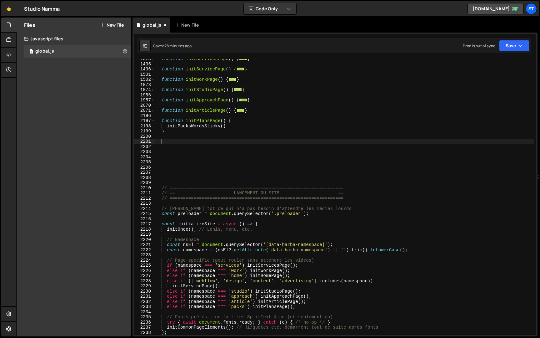
paste textarea "}"
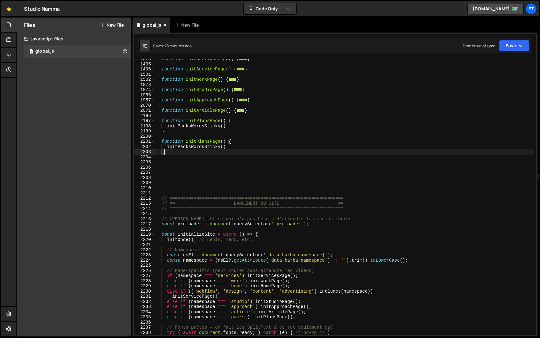
click at [211, 140] on div "function initServicesPage ( ) { ... } function initServicePage ( ) { ... } func…" at bounding box center [344, 199] width 379 height 286
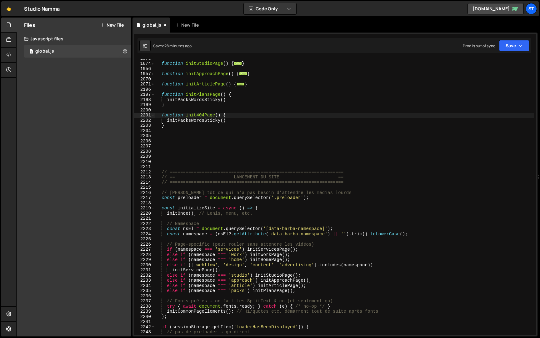
scroll to position [1458, 0]
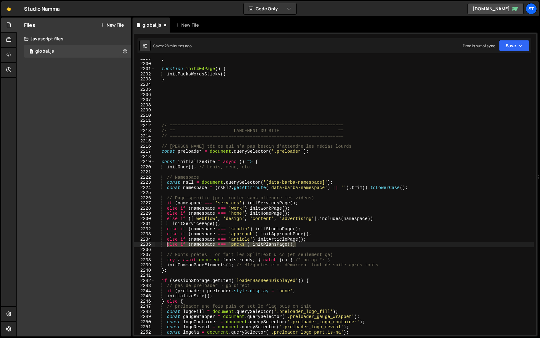
drag, startPoint x: 301, startPoint y: 244, endPoint x: 167, endPoint y: 245, distance: 133.2
click at [167, 245] on div "} function init404Page ( ) { initPacksWordsSticky ( ) } // ====================…" at bounding box center [344, 199] width 379 height 286
type textarea "else if (namespace === 'packs') initPlansPage();"
click at [303, 245] on div "} function init404Page ( ) { initPacksWordsSticky ( ) } // ====================…" at bounding box center [344, 197] width 379 height 276
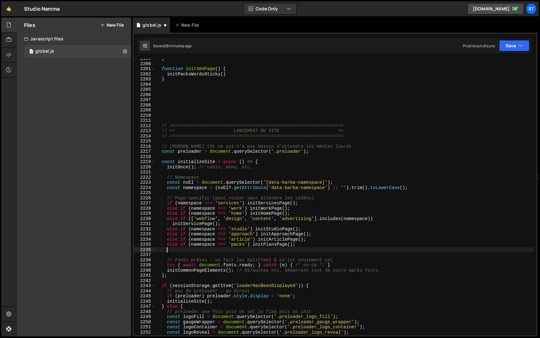
paste textarea "else if (namespace === 'packs') initPlansPage();"
click at [245, 251] on div "} function init404Page ( ) { initPacksWordsSticky ( ) } // ====================…" at bounding box center [344, 199] width 379 height 286
click at [272, 250] on div "} function init404Page ( ) { initPacksWordsSticky ( ) } // ====================…" at bounding box center [344, 199] width 379 height 286
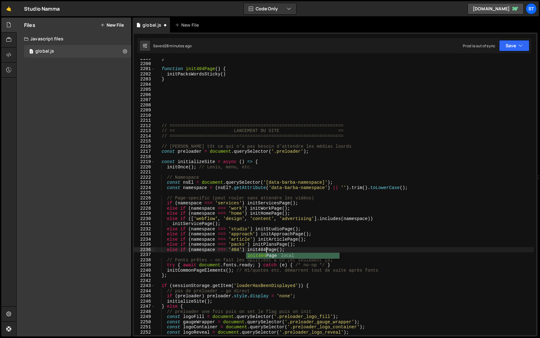
type textarea "else if (namespace === '404') init404Page();"
